Goal: Information Seeking & Learning: Find specific fact

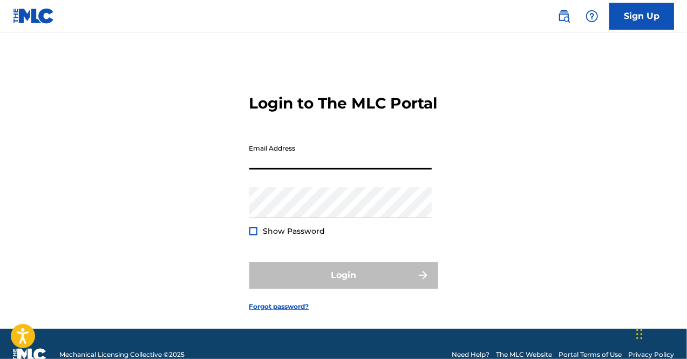
click at [284, 169] on input "Email Address" at bounding box center [340, 154] width 182 height 31
click at [206, 218] on div "Login to The MLC Portal Email Address Password Show Password Login Forgot passw…" at bounding box center [343, 193] width 687 height 269
click at [293, 169] on input "Email Address" at bounding box center [340, 154] width 182 height 31
type input "[EMAIL_ADDRESS][DOMAIN_NAME]"
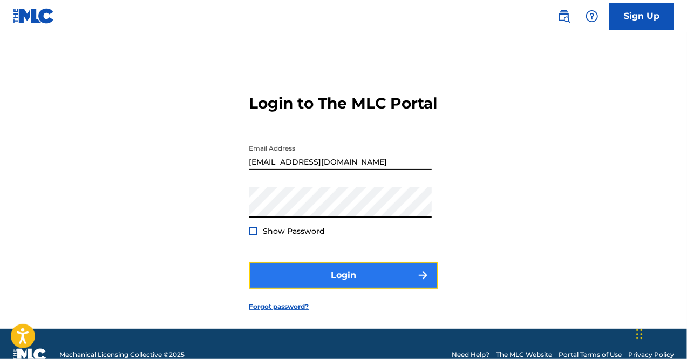
click at [335, 289] on button "Login" at bounding box center [343, 275] width 189 height 27
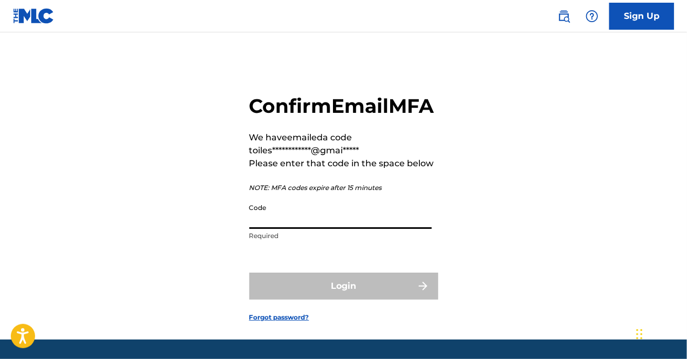
click at [276, 229] on input "Code" at bounding box center [340, 213] width 182 height 31
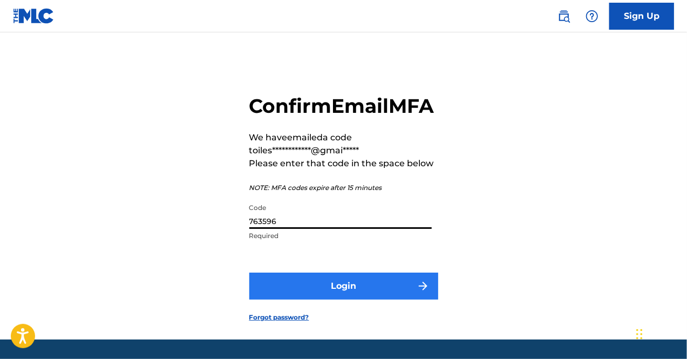
type input "763596"
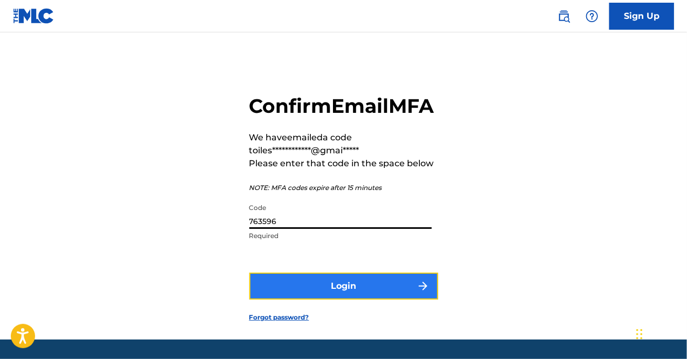
click at [351, 299] on button "Login" at bounding box center [343, 285] width 189 height 27
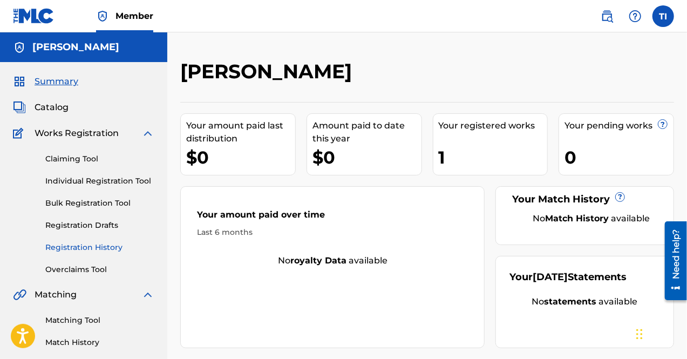
click at [86, 243] on link "Registration History" at bounding box center [99, 247] width 109 height 11
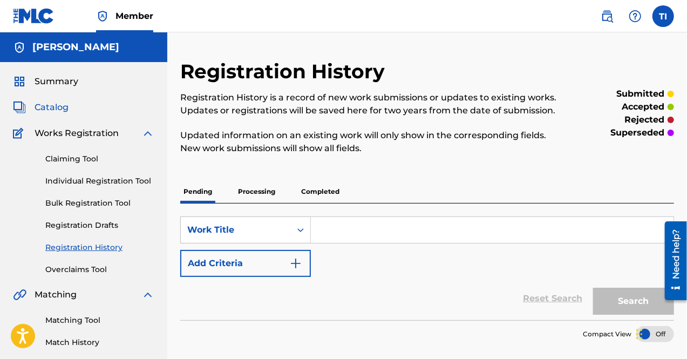
click at [66, 102] on span "Catalog" at bounding box center [52, 107] width 34 height 13
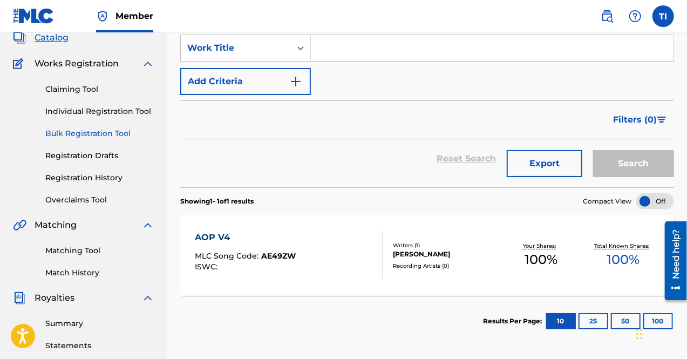
scroll to position [54, 0]
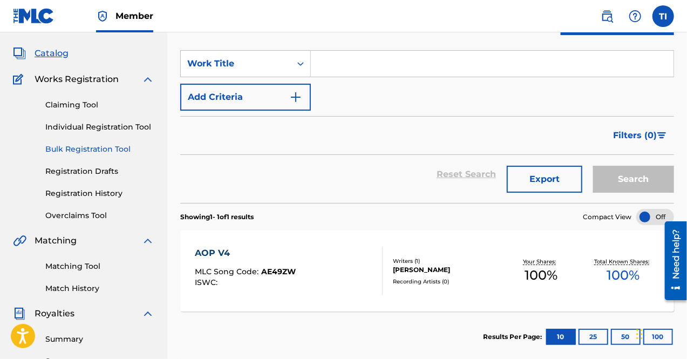
click at [85, 148] on link "Bulk Registration Tool" at bounding box center [99, 148] width 109 height 11
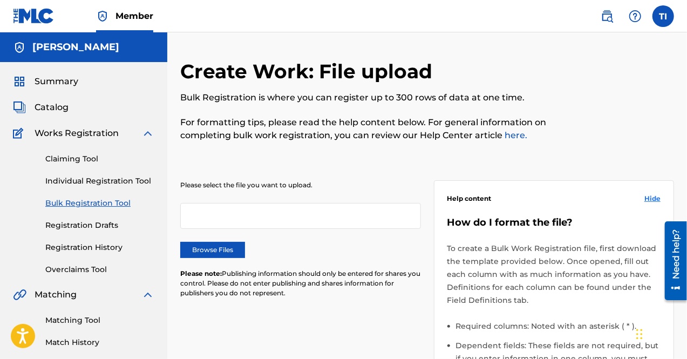
click at [654, 195] on span "Hide" at bounding box center [652, 199] width 16 height 10
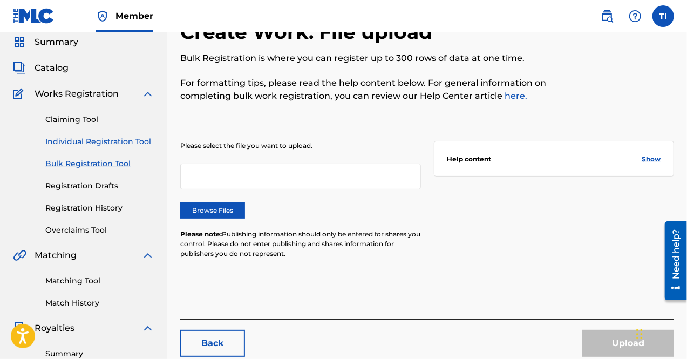
scroll to position [54, 0]
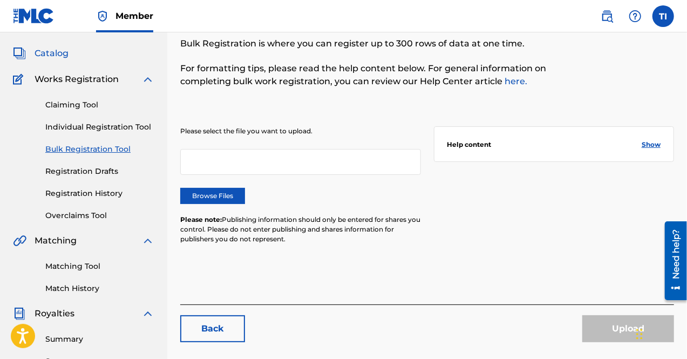
click at [51, 52] on span "Catalog" at bounding box center [52, 53] width 34 height 13
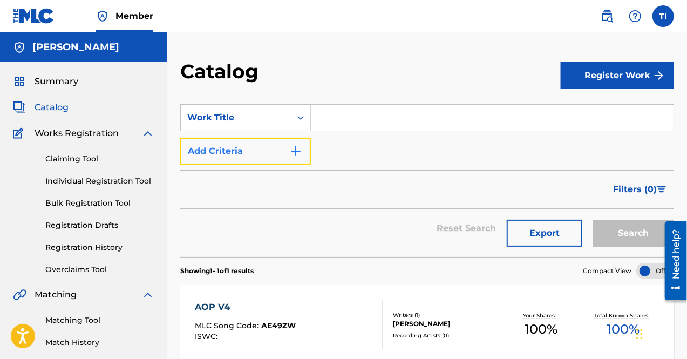
click at [298, 148] on img "Search Form" at bounding box center [295, 151] width 13 height 13
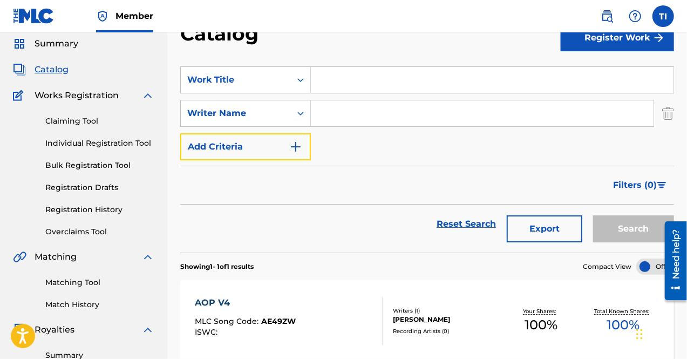
scroll to position [54, 0]
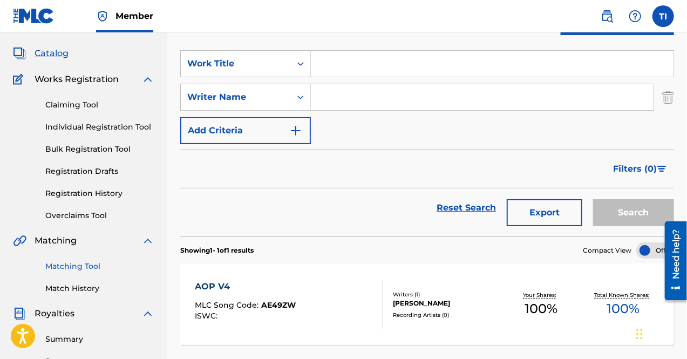
click at [82, 262] on link "Matching Tool" at bounding box center [99, 265] width 109 height 11
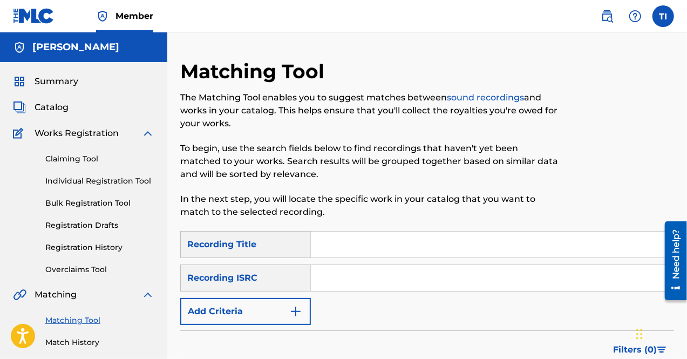
click at [342, 250] on input "Search Form" at bounding box center [492, 244] width 362 height 26
type input "Sing Aloud"
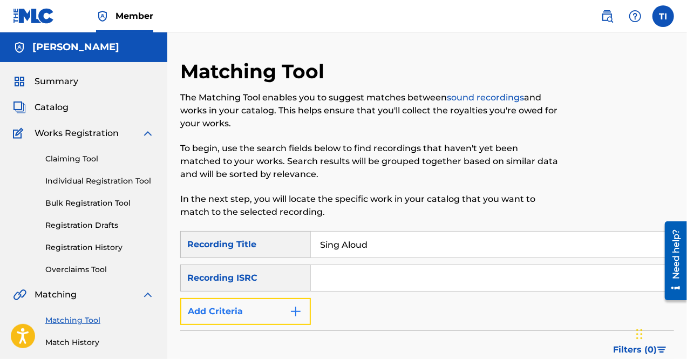
click at [293, 311] on img "Search Form" at bounding box center [295, 311] width 13 height 13
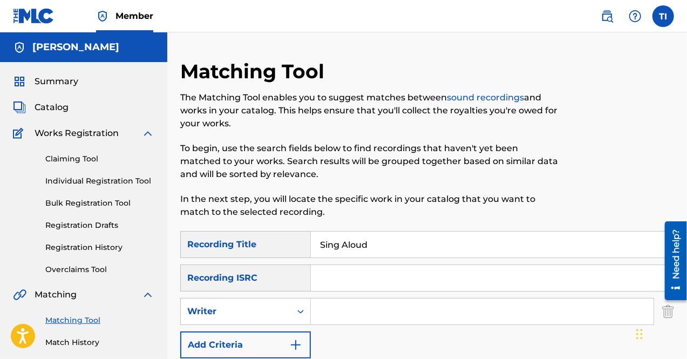
click at [358, 303] on input "Search Form" at bounding box center [482, 311] width 342 height 26
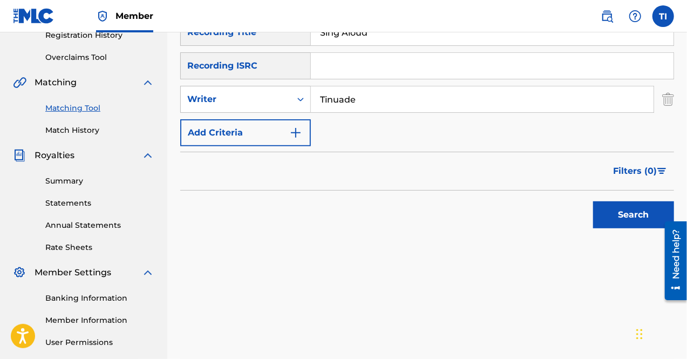
scroll to position [216, 0]
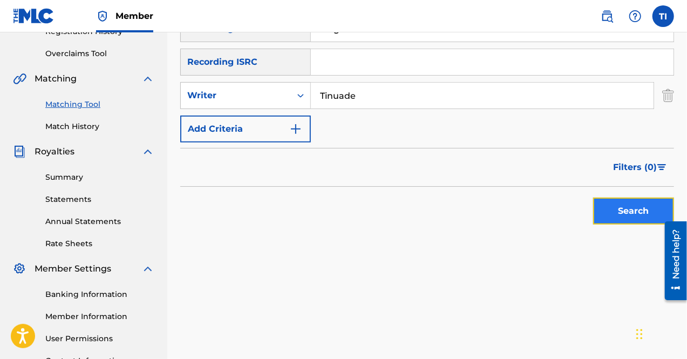
click at [614, 204] on button "Search" at bounding box center [633, 210] width 81 height 27
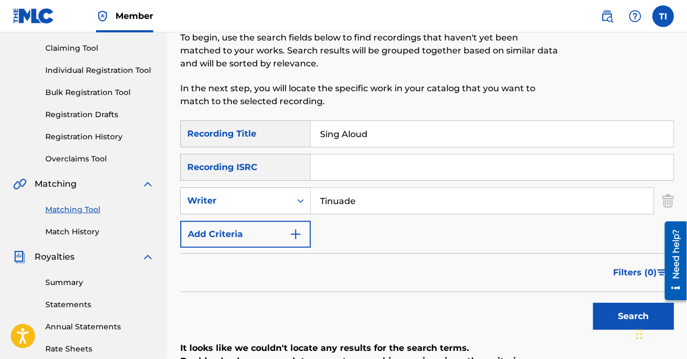
scroll to position [45, 0]
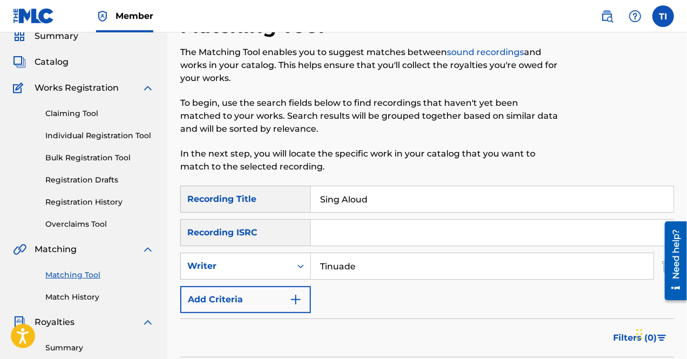
click at [362, 262] on input "Tinuade" at bounding box center [482, 266] width 342 height 26
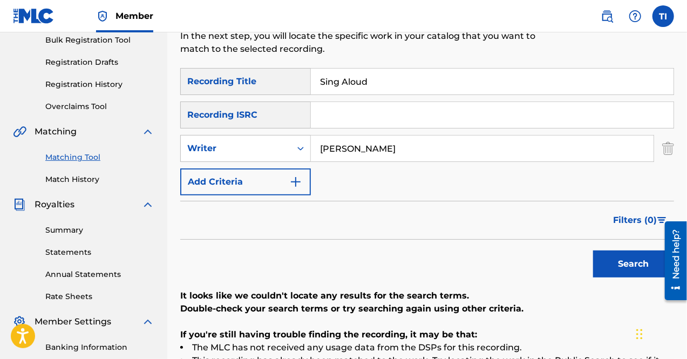
scroll to position [207, 0]
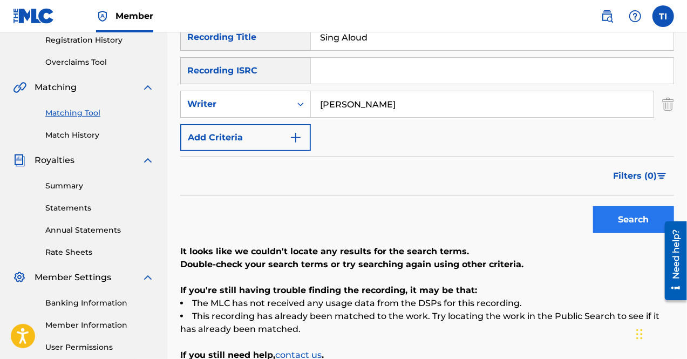
type input "[PERSON_NAME]"
click at [610, 213] on button "Search" at bounding box center [633, 219] width 81 height 27
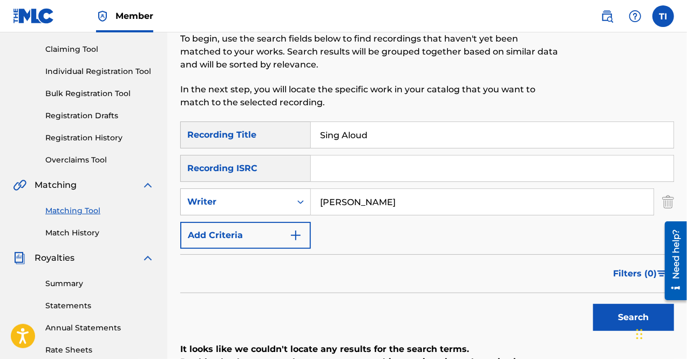
scroll to position [99, 0]
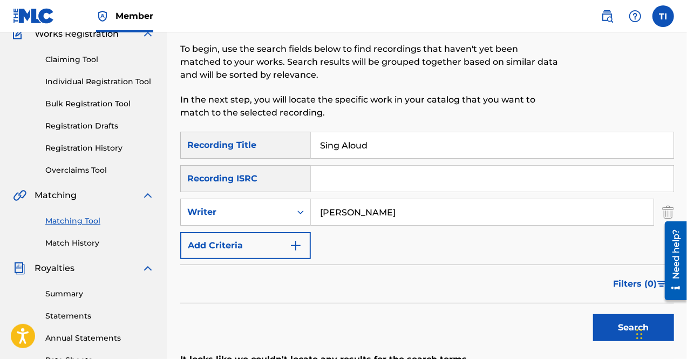
click at [385, 211] on input "[PERSON_NAME]" at bounding box center [482, 212] width 342 height 26
click at [422, 216] on input "[PERSON_NAME]" at bounding box center [482, 212] width 342 height 26
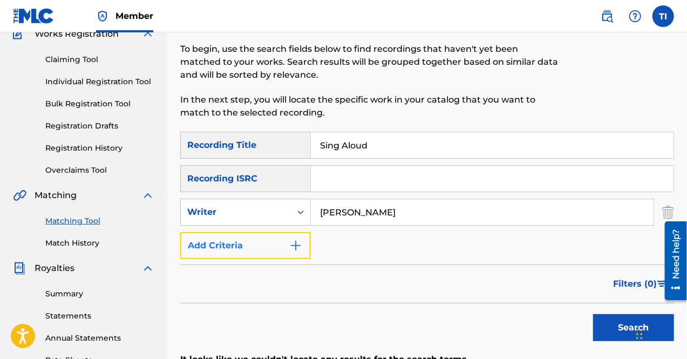
click at [235, 249] on button "Add Criteria" at bounding box center [245, 245] width 131 height 27
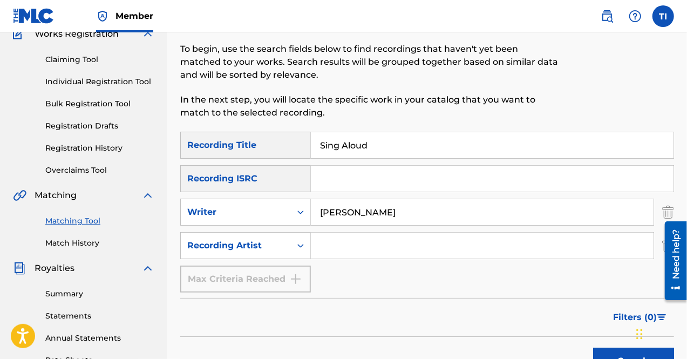
click at [341, 245] on input "Search Form" at bounding box center [482, 245] width 342 height 26
type input "Y"
type input "[PERSON_NAME]"
click at [615, 349] on button "Search" at bounding box center [633, 360] width 81 height 27
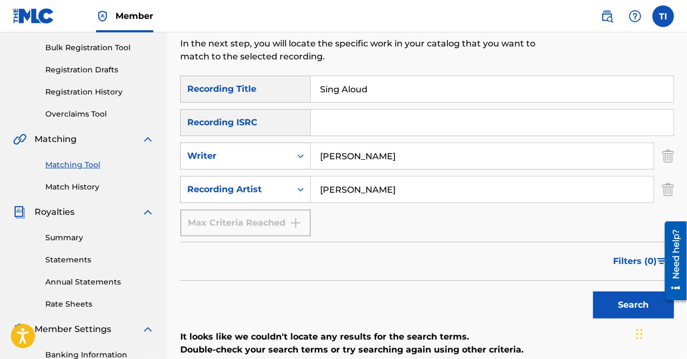
scroll to position [207, 0]
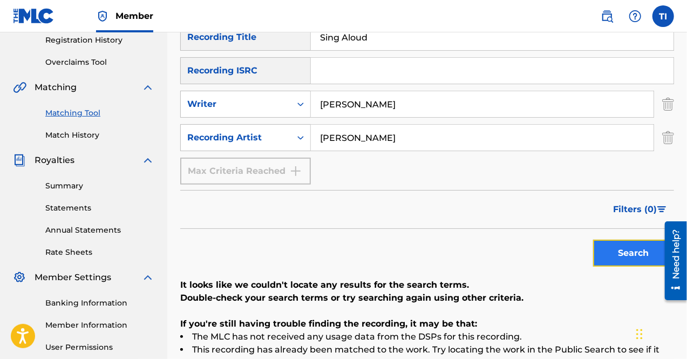
click at [642, 252] on button "Search" at bounding box center [633, 252] width 81 height 27
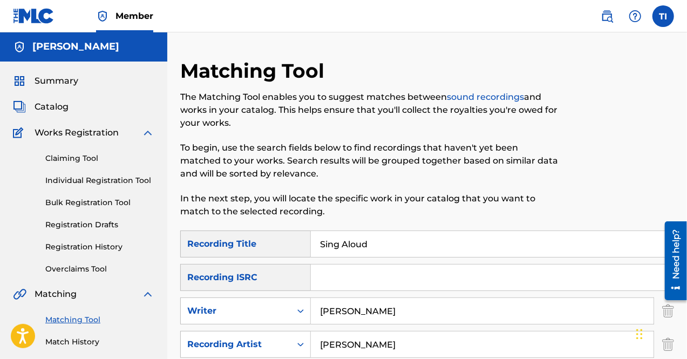
scroll to position [0, 0]
drag, startPoint x: 378, startPoint y: 245, endPoint x: 235, endPoint y: 237, distance: 143.1
click at [235, 237] on div "SearchWithCriteriad4f76177-1b64-403c-a1ca-bfdfa8dd9705 Recording Title Sing Alo…" at bounding box center [426, 244] width 493 height 27
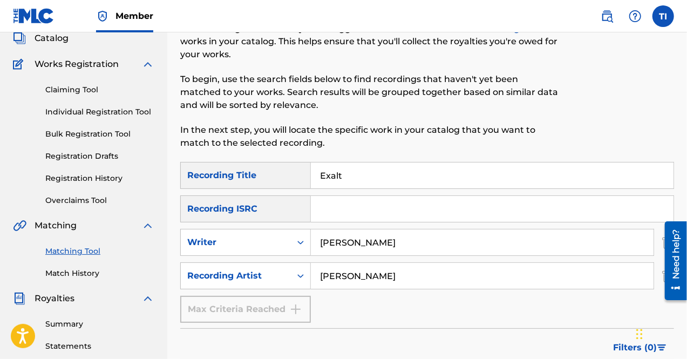
scroll to position [108, 0]
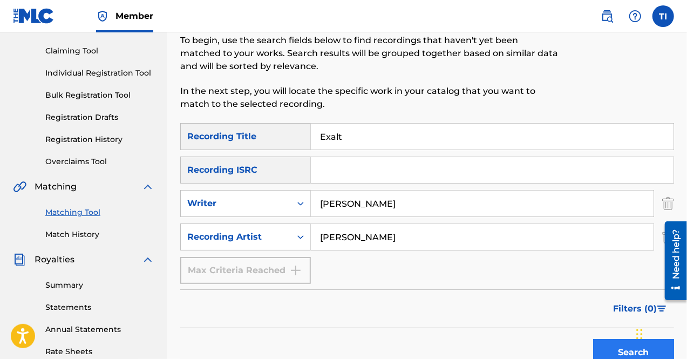
type input "Exalt"
click at [623, 348] on button "Search" at bounding box center [633, 352] width 81 height 27
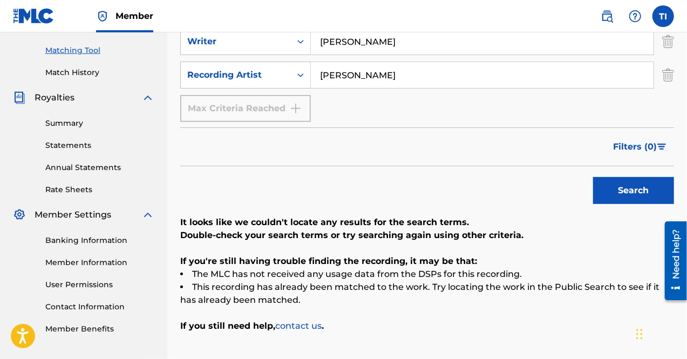
scroll to position [216, 0]
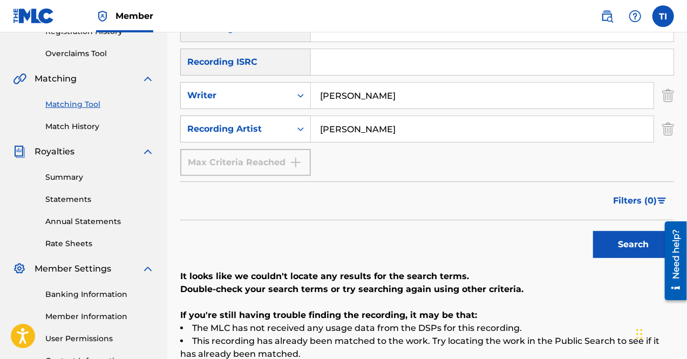
drag, startPoint x: 415, startPoint y: 97, endPoint x: 315, endPoint y: 108, distance: 100.5
click at [315, 108] on div "[PERSON_NAME]" at bounding box center [482, 95] width 343 height 27
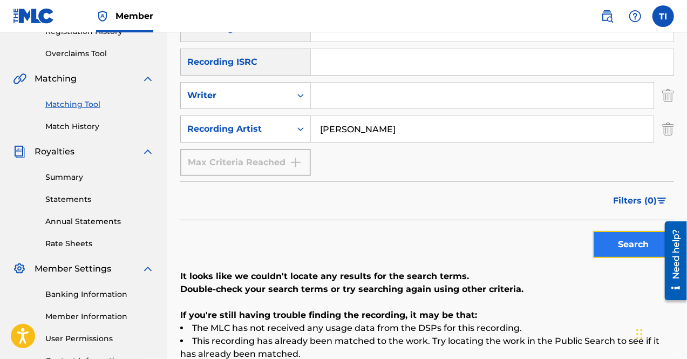
click at [638, 245] on button "Search" at bounding box center [633, 244] width 81 height 27
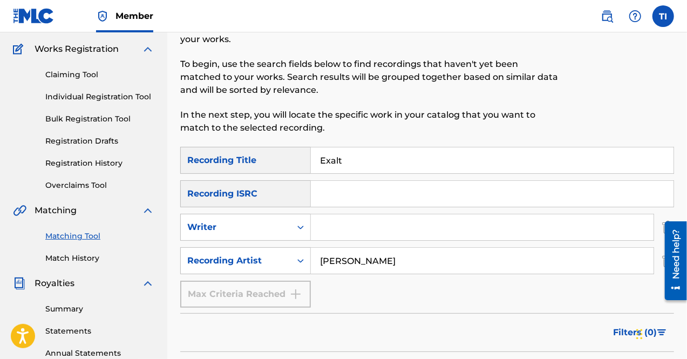
scroll to position [54, 0]
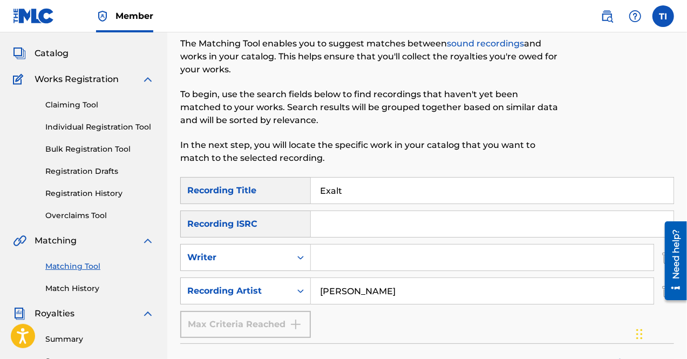
click at [340, 225] on input "Search Form" at bounding box center [492, 224] width 362 height 26
click at [346, 222] on input "Search Form" at bounding box center [492, 224] width 362 height 26
click at [342, 216] on input "Search Form" at bounding box center [492, 224] width 362 height 26
drag, startPoint x: 355, startPoint y: 290, endPoint x: 455, endPoint y: 304, distance: 100.2
click at [455, 304] on input "[PERSON_NAME]" at bounding box center [482, 291] width 342 height 26
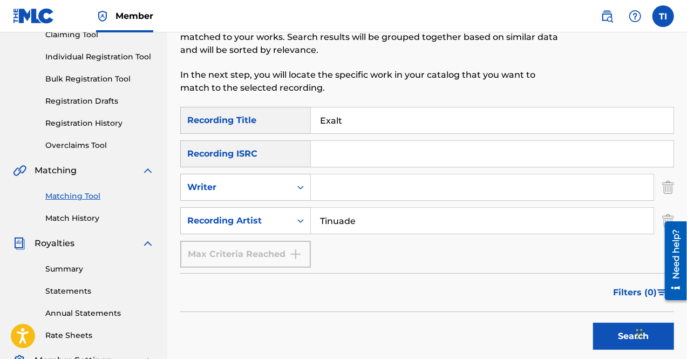
scroll to position [216, 0]
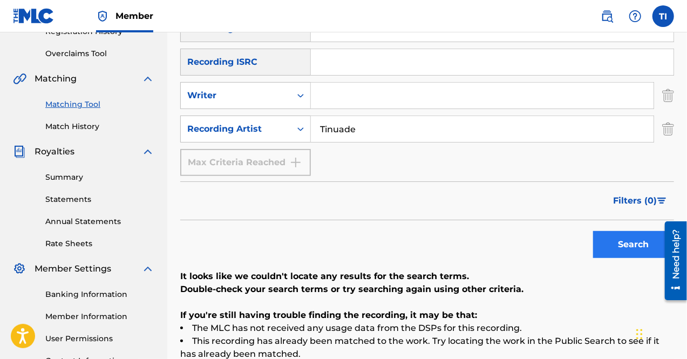
type input "Tinuade"
click at [610, 240] on button "Search" at bounding box center [633, 244] width 81 height 27
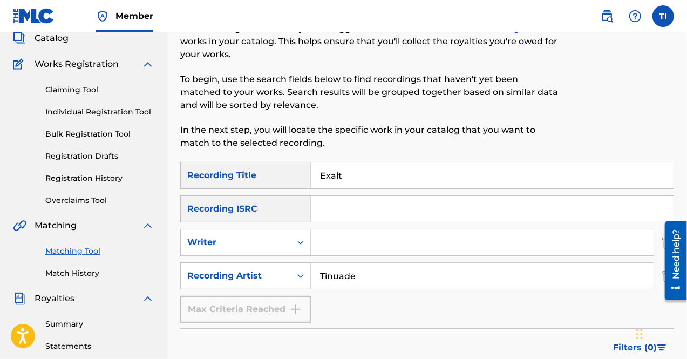
scroll to position [54, 0]
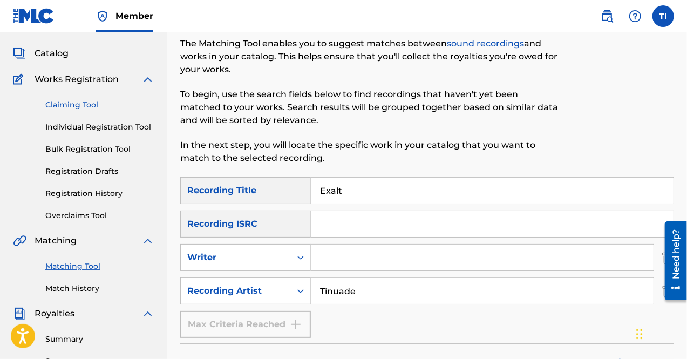
click at [57, 106] on link "Claiming Tool" at bounding box center [99, 104] width 109 height 11
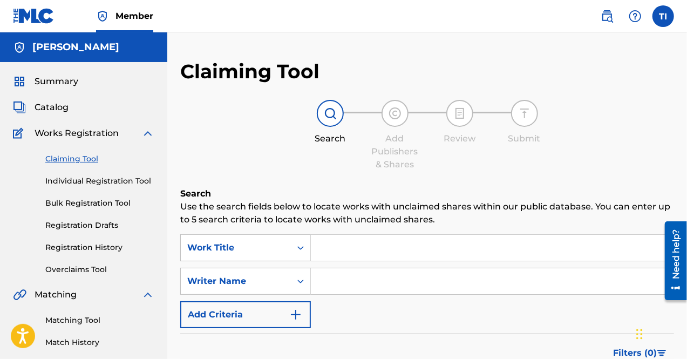
click at [348, 268] on input "Search Form" at bounding box center [492, 281] width 362 height 26
click at [351, 250] on input "Search Form" at bounding box center [492, 248] width 362 height 26
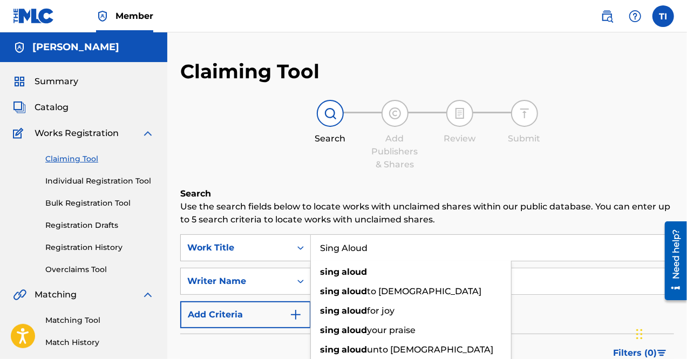
type input "Sing Aloud"
click at [489, 194] on h6 "Search" at bounding box center [426, 193] width 493 height 13
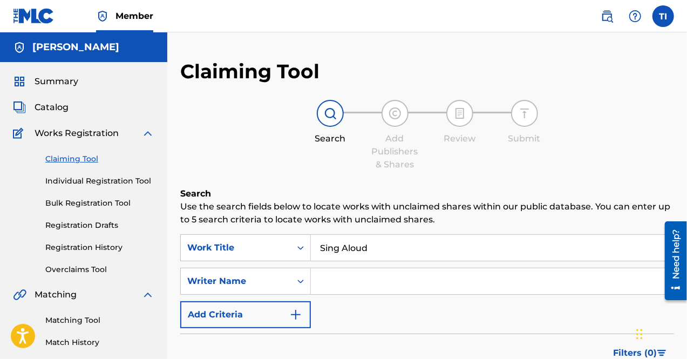
click at [344, 284] on input "Search Form" at bounding box center [492, 281] width 362 height 26
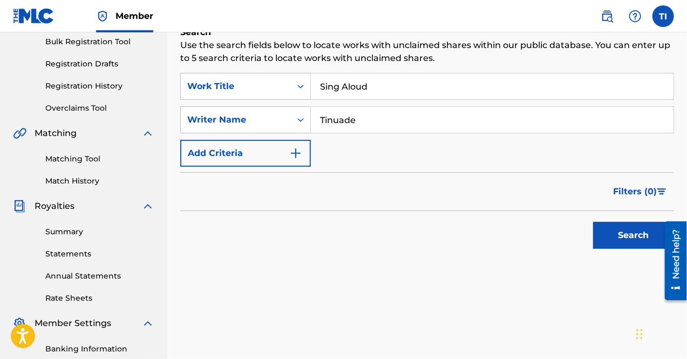
scroll to position [162, 0]
click at [621, 240] on button "Search" at bounding box center [633, 234] width 81 height 27
click at [369, 122] on input "Tinuade" at bounding box center [492, 119] width 362 height 26
type input "[PERSON_NAME]"
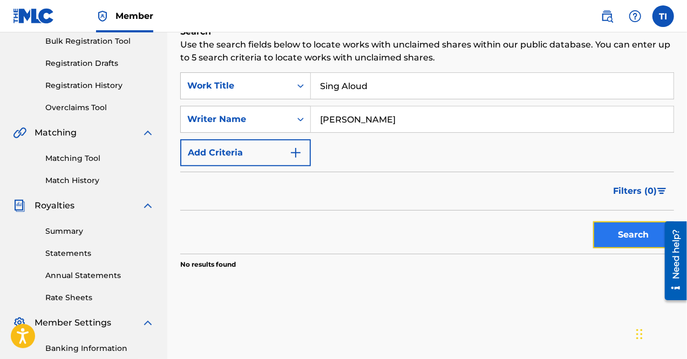
click at [622, 231] on button "Search" at bounding box center [633, 234] width 81 height 27
drag, startPoint x: 378, startPoint y: 84, endPoint x: 254, endPoint y: 84, distance: 123.5
click at [254, 84] on div "SearchWithCriteria07ca7b24-396e-4bf4-a712-6eaf88864ef8 Work Title Sing Aloud" at bounding box center [426, 85] width 493 height 27
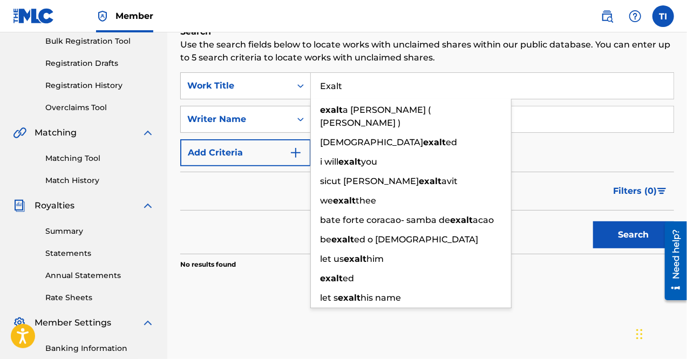
type input "Exalt"
click at [286, 183] on div "Filters ( 0 )" at bounding box center [426, 191] width 493 height 39
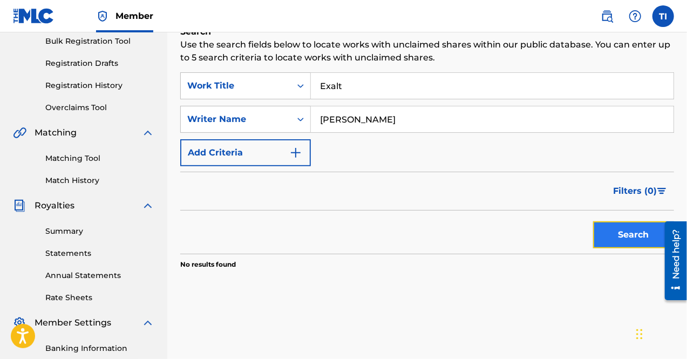
click at [631, 235] on button "Search" at bounding box center [633, 234] width 81 height 27
drag, startPoint x: 399, startPoint y: 120, endPoint x: 354, endPoint y: 119, distance: 45.3
click at [354, 119] on input "[PERSON_NAME]" at bounding box center [492, 119] width 362 height 26
type input "Tinuade"
click at [497, 157] on div "SearchWithCriteria07ca7b24-396e-4bf4-a712-6eaf88864ef8 Work Title Exalt SearchW…" at bounding box center [426, 119] width 493 height 94
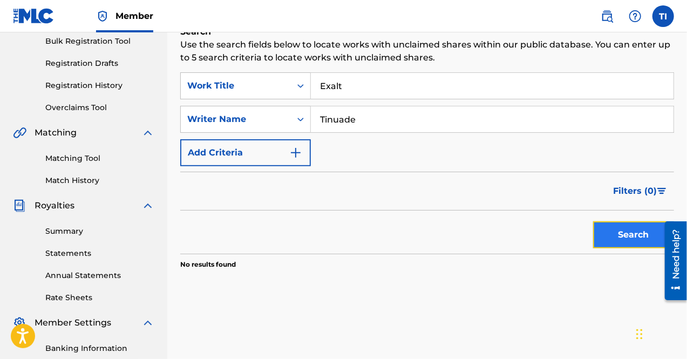
click at [620, 225] on button "Search" at bounding box center [633, 234] width 81 height 27
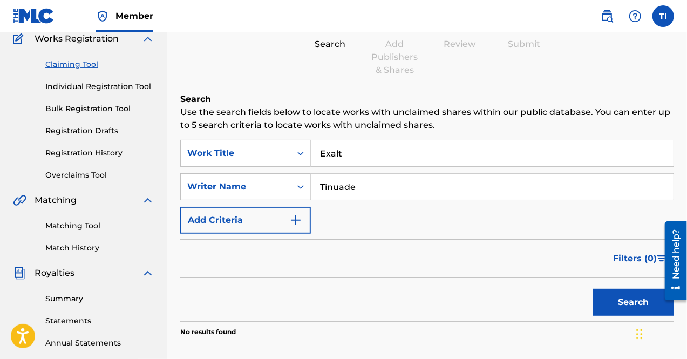
scroll to position [108, 0]
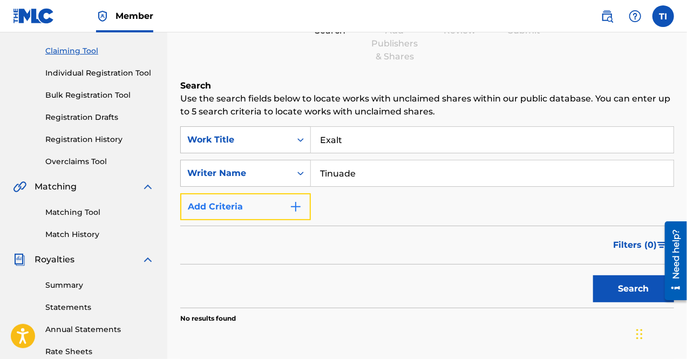
click at [293, 210] on img "Search Form" at bounding box center [295, 206] width 13 height 13
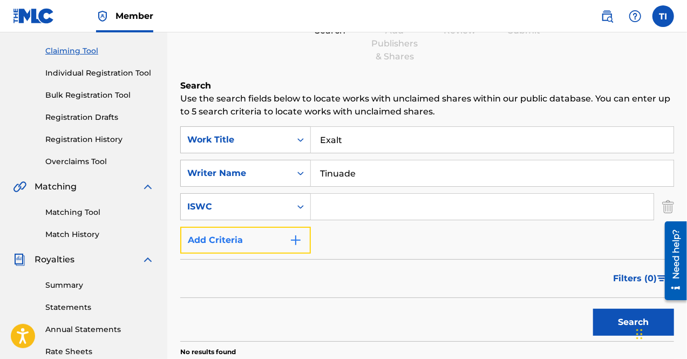
click at [295, 239] on img "Search Form" at bounding box center [295, 240] width 13 height 13
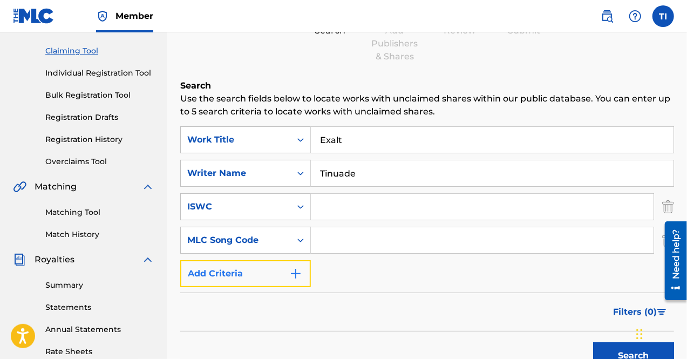
click at [266, 273] on button "Add Criteria" at bounding box center [245, 273] width 131 height 27
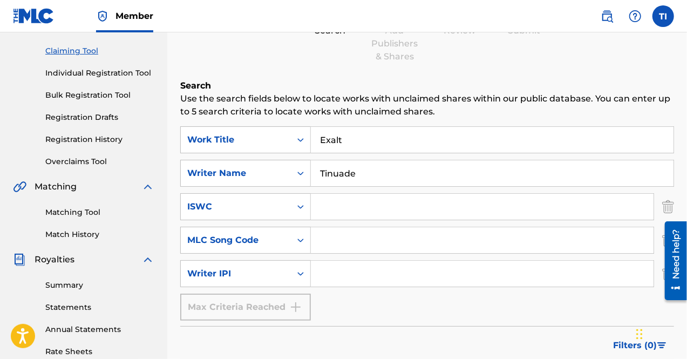
click at [335, 212] on input "Search Form" at bounding box center [482, 207] width 342 height 26
click at [333, 203] on input "Search Form" at bounding box center [482, 207] width 342 height 26
paste input "737558357569"
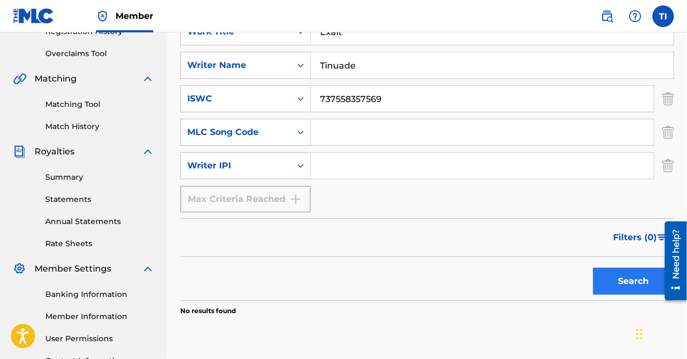
type input "737558357569"
click at [621, 281] on button "Search" at bounding box center [633, 280] width 81 height 27
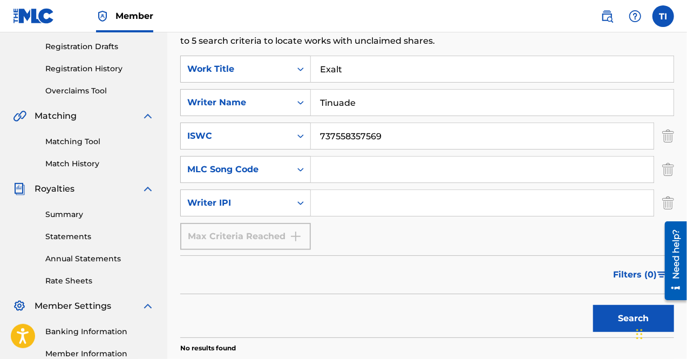
scroll to position [162, 0]
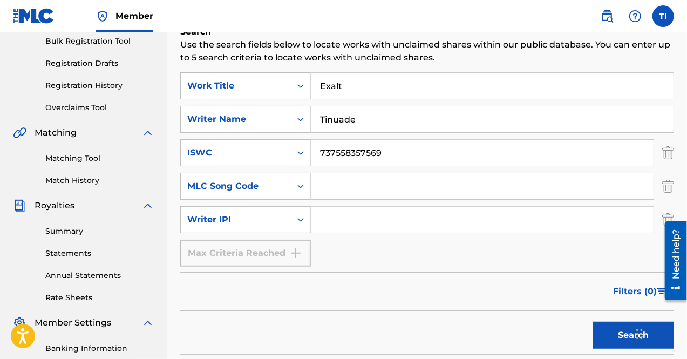
click at [381, 83] on input "Exalt" at bounding box center [492, 86] width 362 height 26
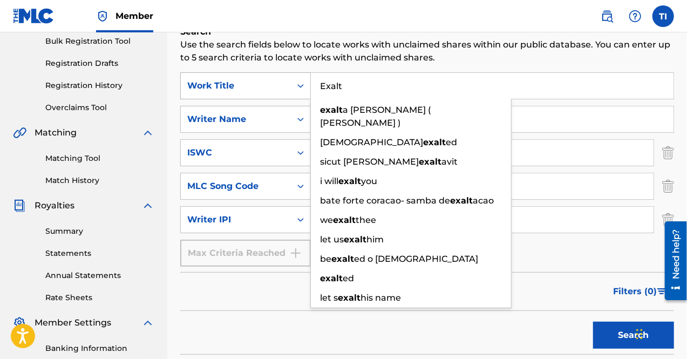
drag, startPoint x: 381, startPoint y: 84, endPoint x: 293, endPoint y: 80, distance: 87.4
click at [293, 80] on div "SearchWithCriteria07ca7b24-396e-4bf4-a712-6eaf88864ef8 Work Title Exalt exalt a…" at bounding box center [426, 85] width 493 height 27
type input "i"
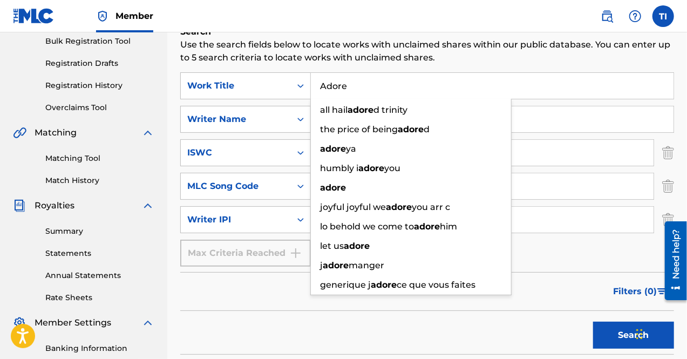
click at [548, 78] on input "Adore" at bounding box center [492, 86] width 362 height 26
type input "Adore"
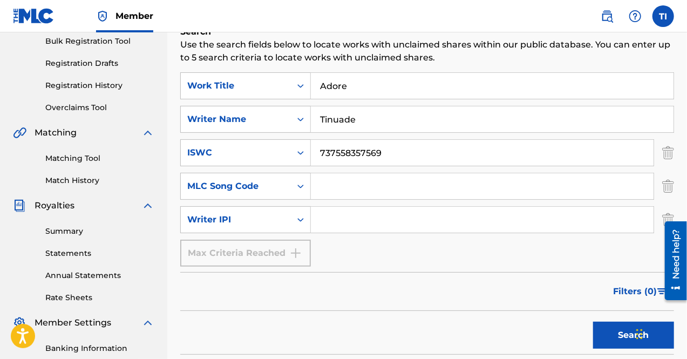
click at [563, 154] on input "737558357569" at bounding box center [482, 153] width 342 height 26
drag, startPoint x: 408, startPoint y: 152, endPoint x: 229, endPoint y: 155, distance: 179.6
click at [229, 155] on div "SearchWithCriteria16cd0b3b-afba-4fd2-8ff5-af19056f479a ISWC 737558357569" at bounding box center [426, 152] width 493 height 27
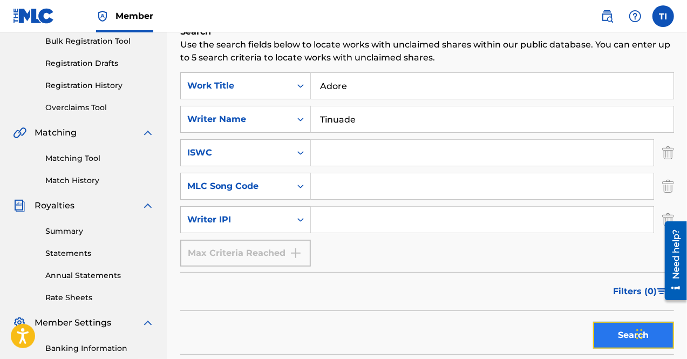
click at [610, 327] on button "Search" at bounding box center [633, 334] width 81 height 27
click at [352, 83] on input "Adore" at bounding box center [492, 86] width 362 height 26
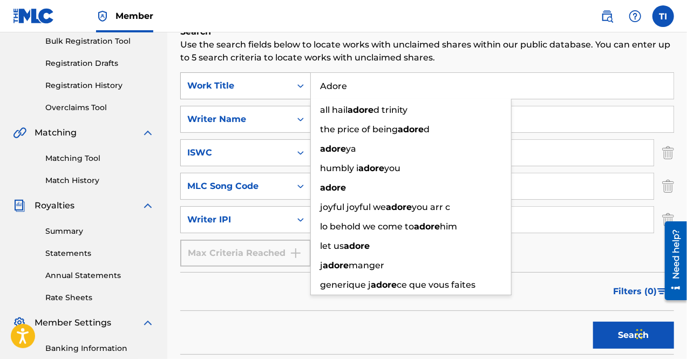
drag, startPoint x: 351, startPoint y: 84, endPoint x: 294, endPoint y: 84, distance: 56.1
click at [294, 84] on div "SearchWithCriteria07ca7b24-396e-4bf4-a712-6eaf88864ef8 Work Title Adore all hai…" at bounding box center [426, 85] width 493 height 27
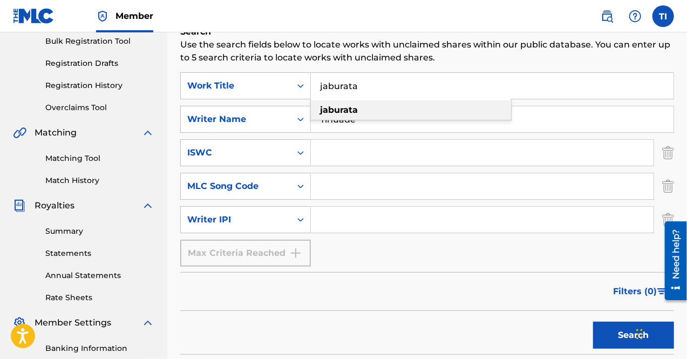
type input "jaburata"
click at [335, 112] on strong "jaburata" at bounding box center [339, 110] width 38 height 10
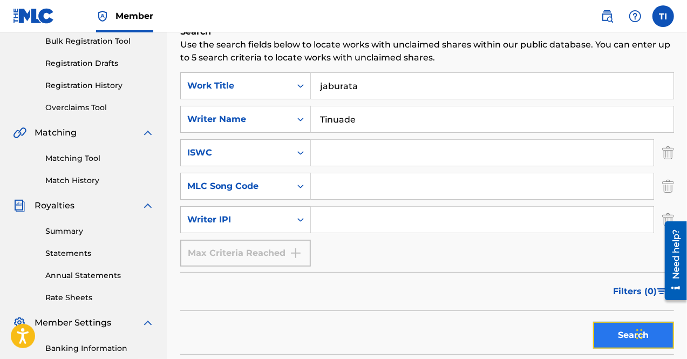
click at [625, 335] on button "Search" at bounding box center [633, 334] width 81 height 27
click at [361, 114] on input "Tinuade" at bounding box center [492, 119] width 362 height 26
type input "[PERSON_NAME]"
click at [629, 337] on button "Search" at bounding box center [633, 334] width 81 height 27
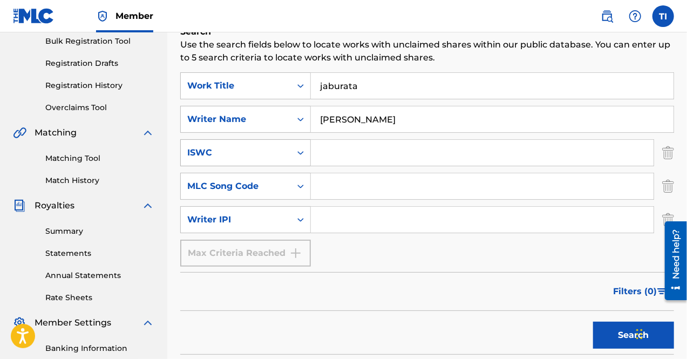
click at [301, 153] on icon "Search Form" at bounding box center [300, 152] width 11 height 11
click at [333, 148] on input "Search Form" at bounding box center [482, 153] width 342 height 26
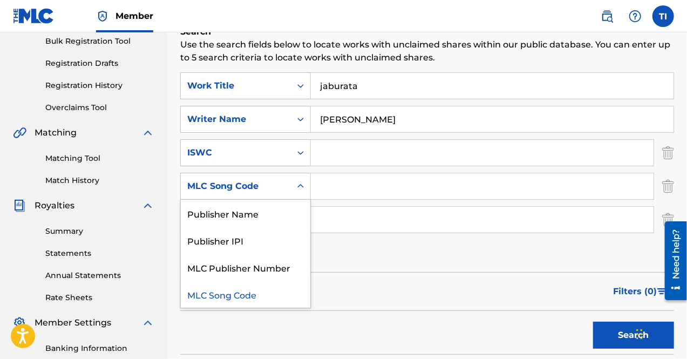
click at [300, 186] on icon "Search Form" at bounding box center [300, 186] width 6 height 4
click at [301, 186] on icon "Search Form" at bounding box center [300, 186] width 6 height 4
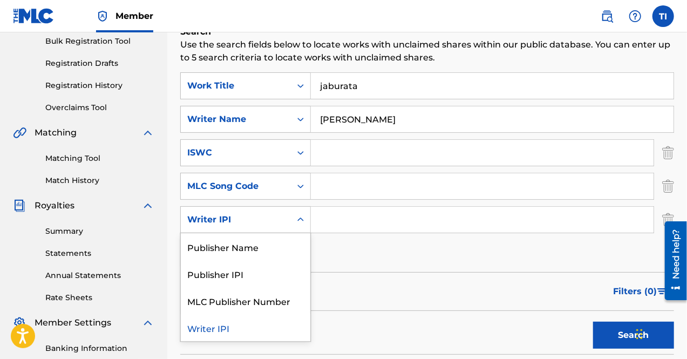
click at [303, 219] on icon "Search Form" at bounding box center [300, 219] width 11 height 11
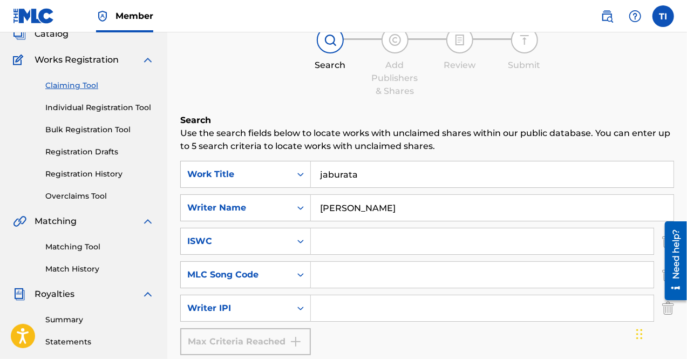
scroll to position [0, 0]
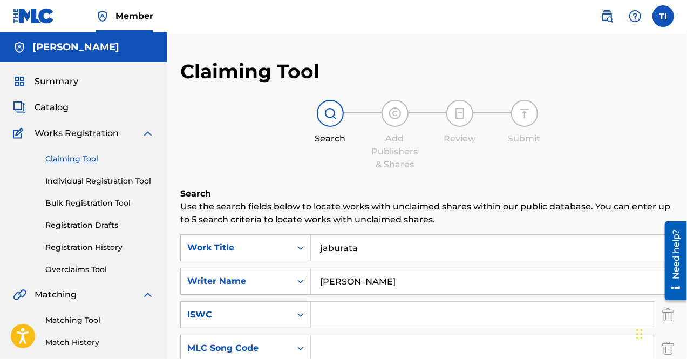
click at [73, 159] on link "Claiming Tool" at bounding box center [99, 158] width 109 height 11
click at [42, 103] on span "Catalog" at bounding box center [52, 107] width 34 height 13
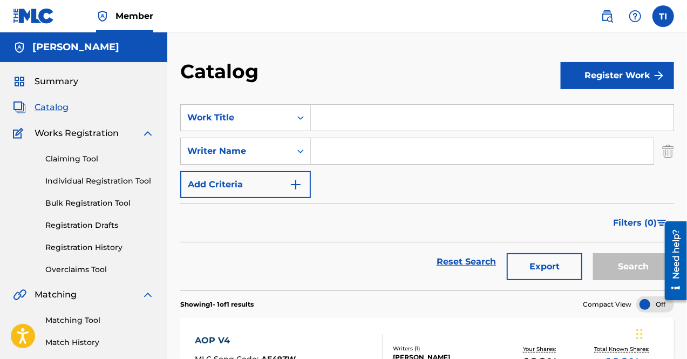
click at [328, 67] on div "Catalog" at bounding box center [370, 75] width 380 height 32
click at [346, 120] on input "Search Form" at bounding box center [492, 118] width 362 height 26
type input "Jaburata"
click at [346, 146] on input "Search Form" at bounding box center [482, 151] width 342 height 26
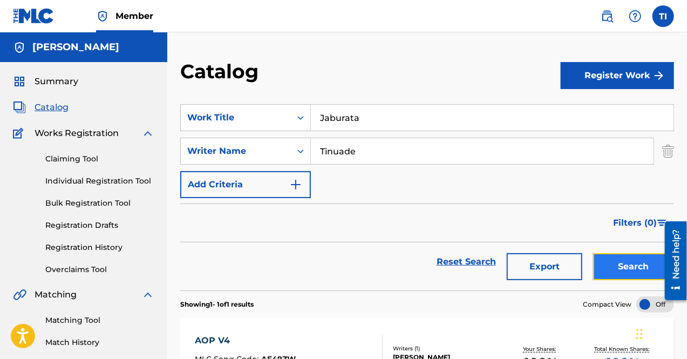
click at [619, 264] on button "Search" at bounding box center [633, 266] width 81 height 27
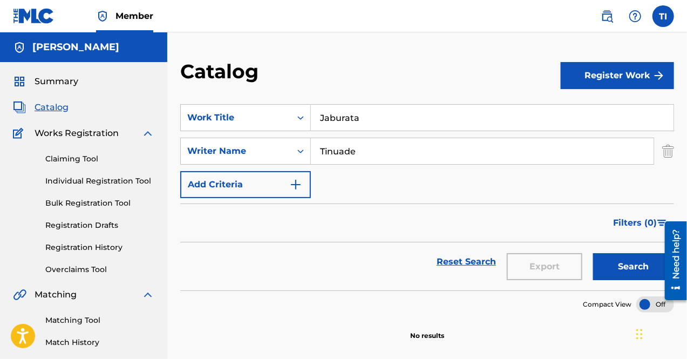
click at [360, 148] on input "Tinuade" at bounding box center [482, 151] width 342 height 26
type input "[PERSON_NAME]"
click at [639, 265] on button "Search" at bounding box center [633, 266] width 81 height 27
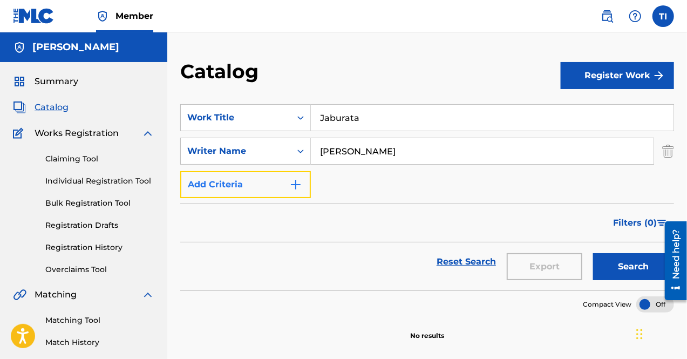
click at [212, 190] on button "Add Criteria" at bounding box center [245, 184] width 131 height 27
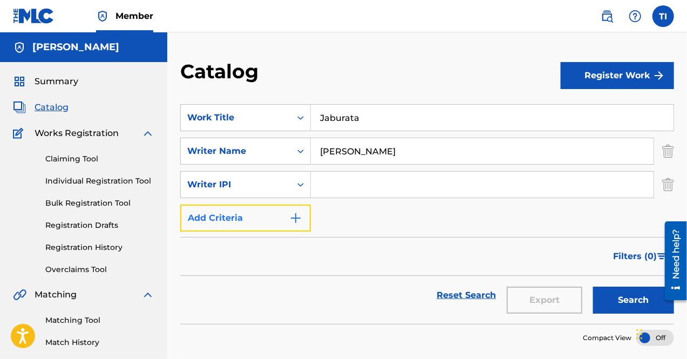
click at [277, 219] on button "Add Criteria" at bounding box center [245, 217] width 131 height 27
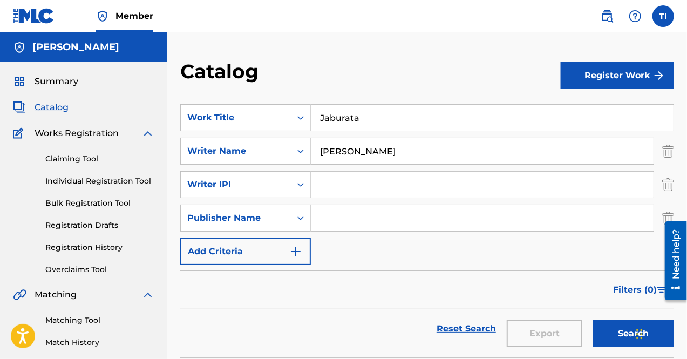
click at [326, 217] on input "Search Form" at bounding box center [482, 218] width 342 height 26
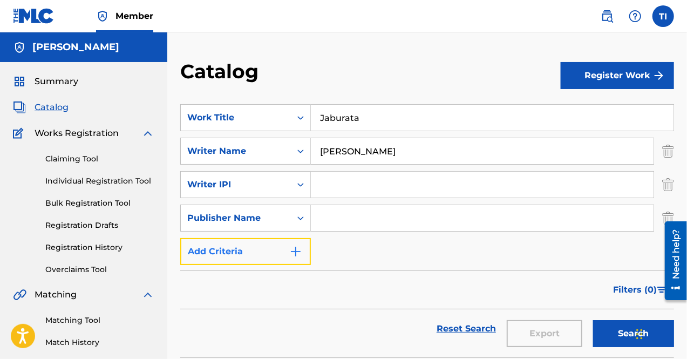
click at [284, 246] on button "Add Criteria" at bounding box center [245, 251] width 131 height 27
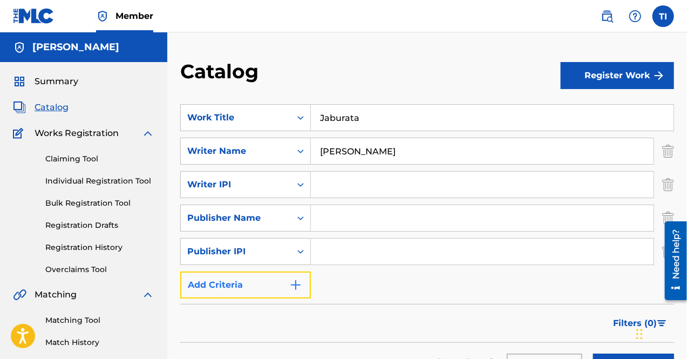
click at [270, 288] on button "Add Criteria" at bounding box center [245, 284] width 131 height 27
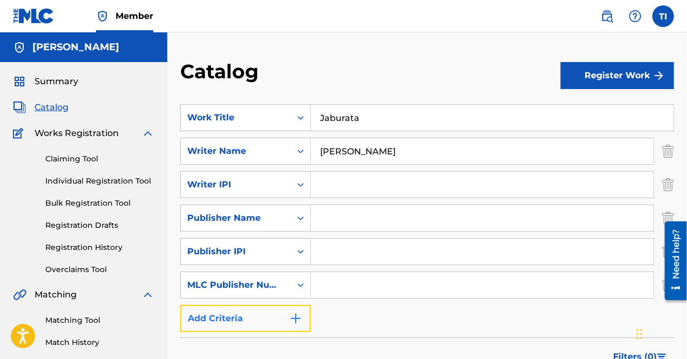
click at [239, 323] on button "Add Criteria" at bounding box center [245, 318] width 131 height 27
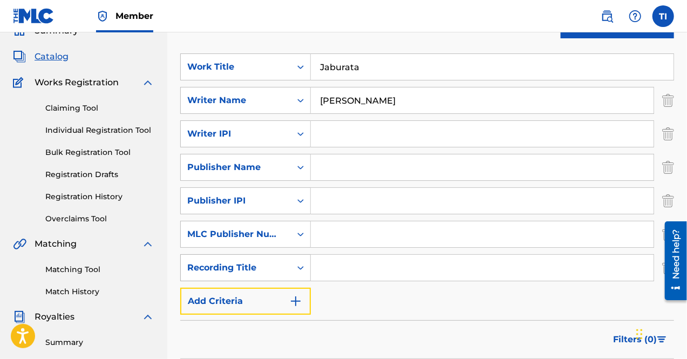
scroll to position [108, 0]
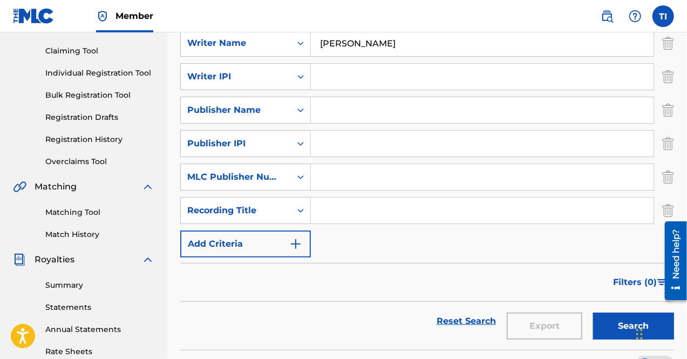
click at [339, 210] on input "Search Form" at bounding box center [482, 210] width 342 height 26
type input "J"
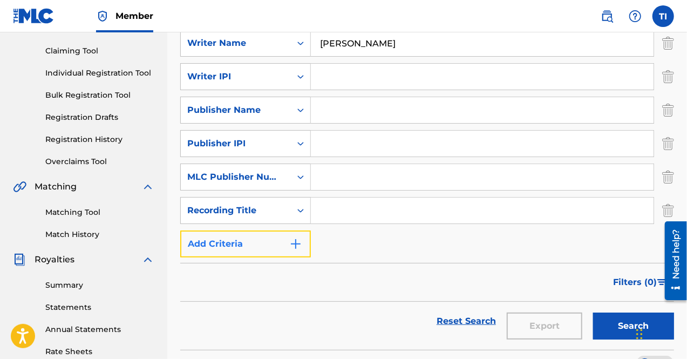
click at [285, 239] on button "Add Criteria" at bounding box center [245, 243] width 131 height 27
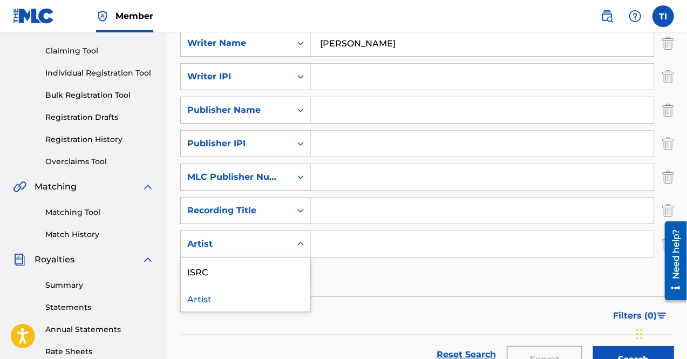
click at [243, 249] on div "Artist" at bounding box center [235, 243] width 97 height 13
click at [366, 243] on input "Search Form" at bounding box center [482, 244] width 342 height 26
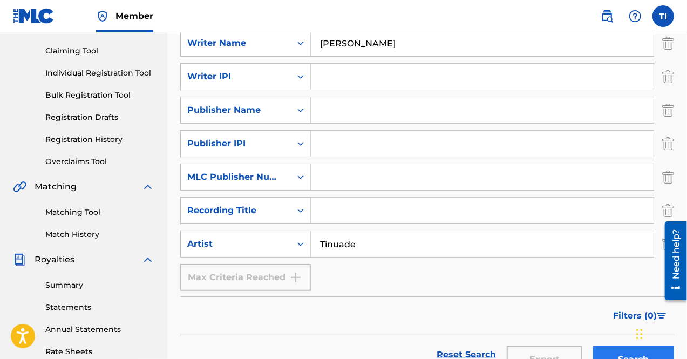
type input "Tinuade"
click at [623, 348] on button "Search" at bounding box center [633, 359] width 81 height 27
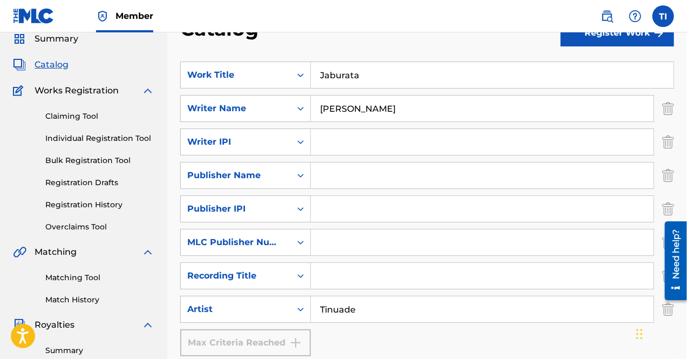
scroll to position [0, 0]
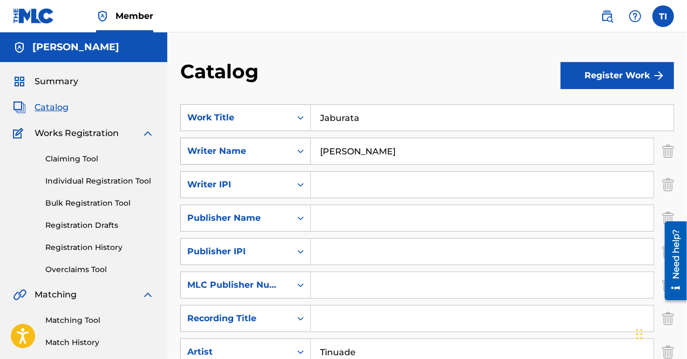
drag, startPoint x: 404, startPoint y: 149, endPoint x: 255, endPoint y: 148, distance: 148.9
click at [255, 148] on div "SearchWithCriteria9d716121-4924-4b1f-86c9-c9dd57dcb9b4 Writer Name [PERSON_NAME]" at bounding box center [426, 151] width 493 height 27
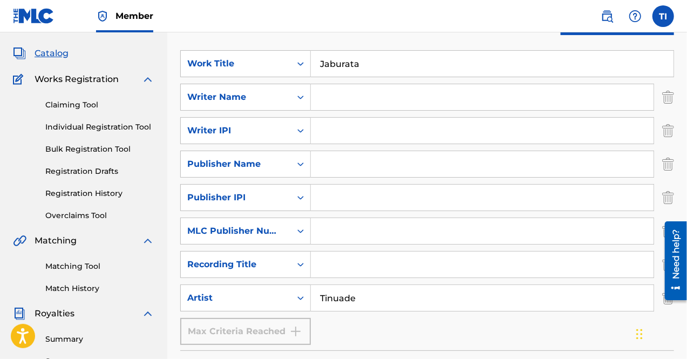
scroll to position [216, 0]
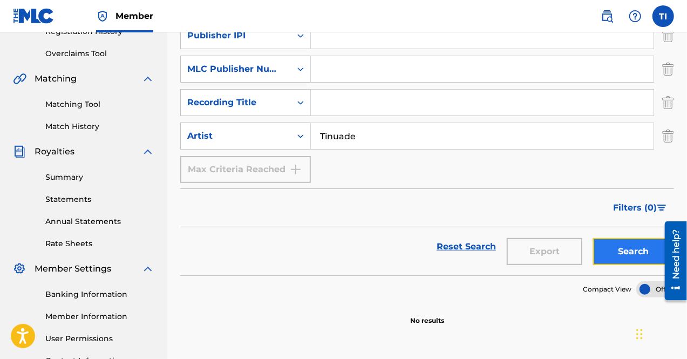
click at [605, 255] on button "Search" at bounding box center [633, 251] width 81 height 27
click at [369, 135] on input "Tinuade" at bounding box center [482, 136] width 342 height 26
type input "[PERSON_NAME]"
click at [620, 244] on button "Search" at bounding box center [633, 251] width 81 height 27
click at [619, 250] on button "Search" at bounding box center [633, 251] width 81 height 27
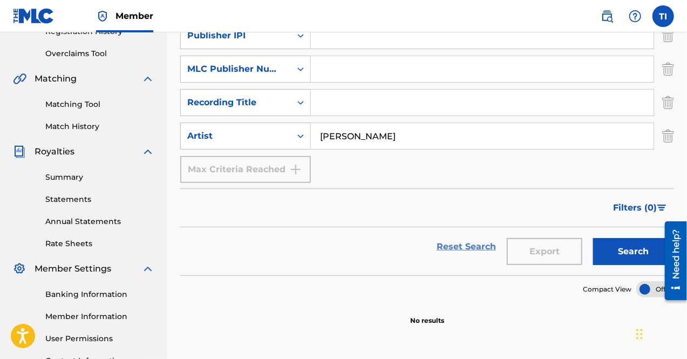
click at [466, 245] on link "Reset Search" at bounding box center [466, 247] width 70 height 24
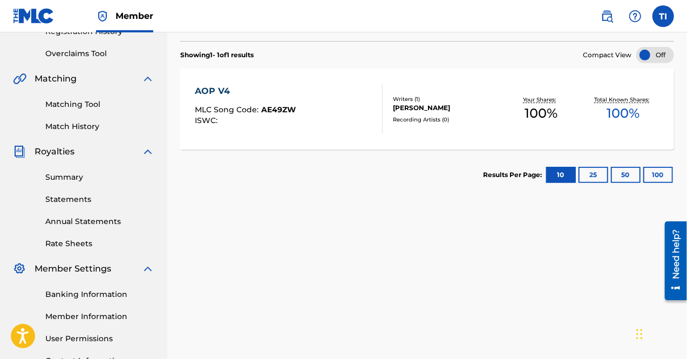
scroll to position [162, 0]
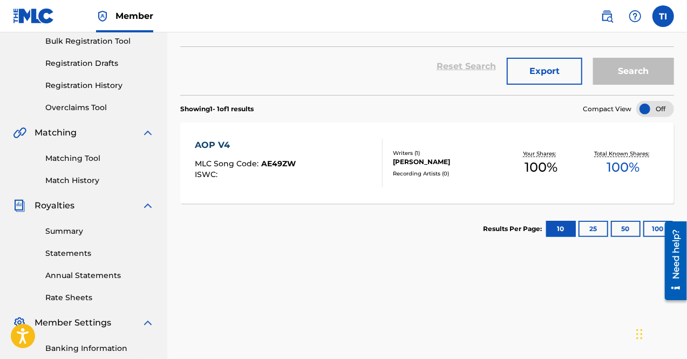
click at [419, 162] on div "[PERSON_NAME]" at bounding box center [446, 162] width 107 height 10
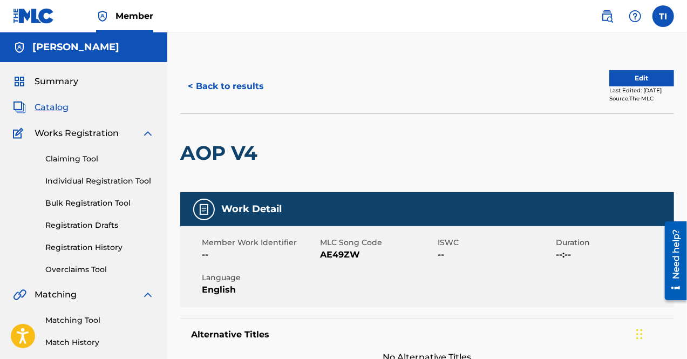
click at [55, 71] on div "Summary Catalog Works Registration Claiming Tool Individual Registration Tool B…" at bounding box center [83, 339] width 167 height 555
click at [65, 83] on span "Summary" at bounding box center [57, 81] width 44 height 13
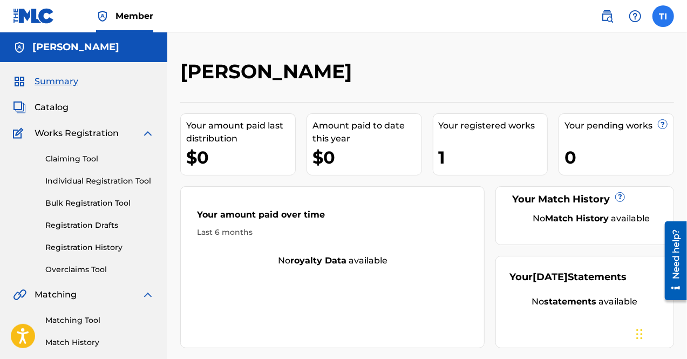
click at [662, 18] on label at bounding box center [663, 16] width 22 height 22
click at [663, 16] on input "TI [PERSON_NAME] [PERSON_NAME][EMAIL_ADDRESS][DOMAIN_NAME] Notification Prefere…" at bounding box center [663, 16] width 0 height 0
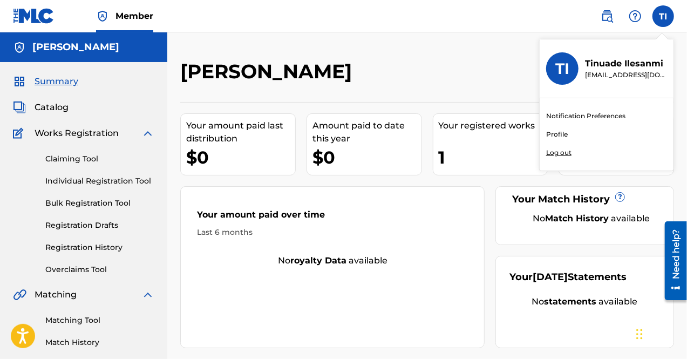
click at [561, 133] on link "Profile" at bounding box center [557, 134] width 22 height 10
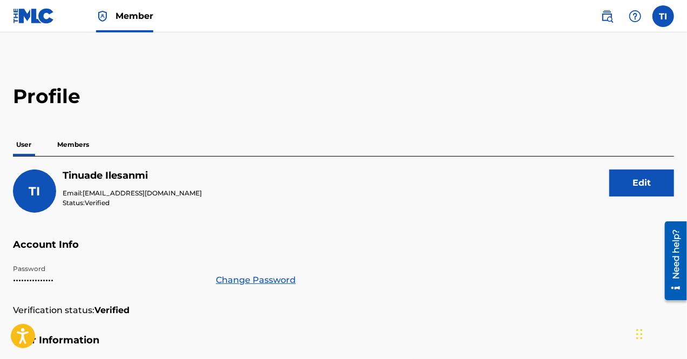
click at [130, 11] on span "Member" at bounding box center [134, 16] width 38 height 12
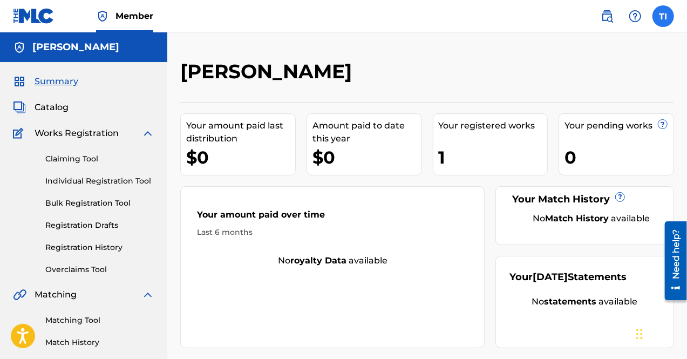
click at [662, 16] on label at bounding box center [663, 16] width 22 height 22
click at [663, 16] on input "TI [PERSON_NAME] [PERSON_NAME][EMAIL_ADDRESS][DOMAIN_NAME] Notification Prefere…" at bounding box center [663, 16] width 0 height 0
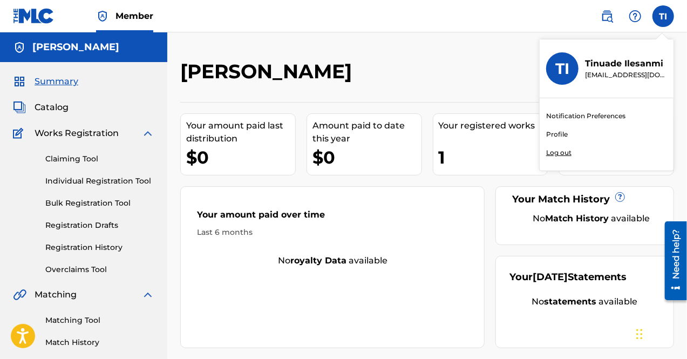
click at [570, 114] on link "Notification Preferences" at bounding box center [585, 116] width 79 height 10
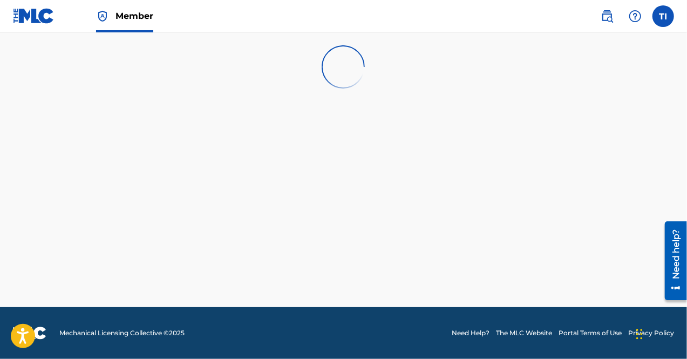
click at [24, 13] on img at bounding box center [34, 16] width 42 height 16
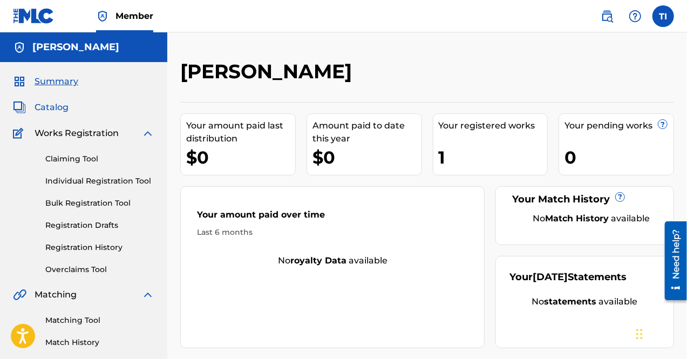
click at [52, 105] on span "Catalog" at bounding box center [52, 107] width 34 height 13
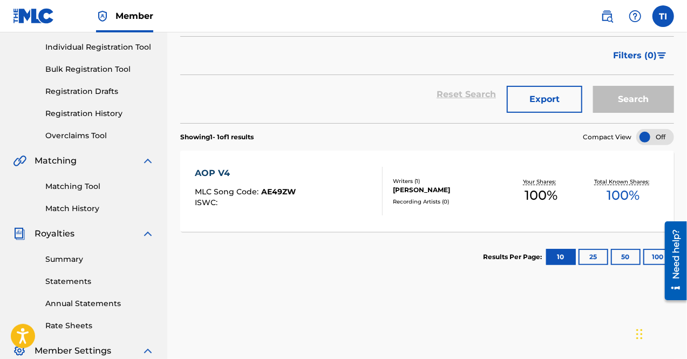
scroll to position [162, 0]
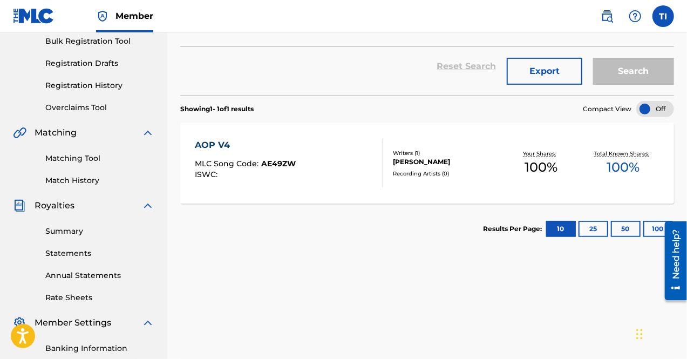
click at [265, 162] on span "AE49ZW" at bounding box center [278, 164] width 35 height 10
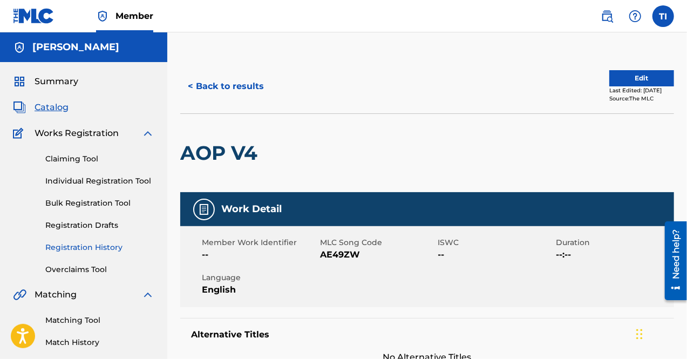
click at [95, 245] on link "Registration History" at bounding box center [99, 247] width 109 height 11
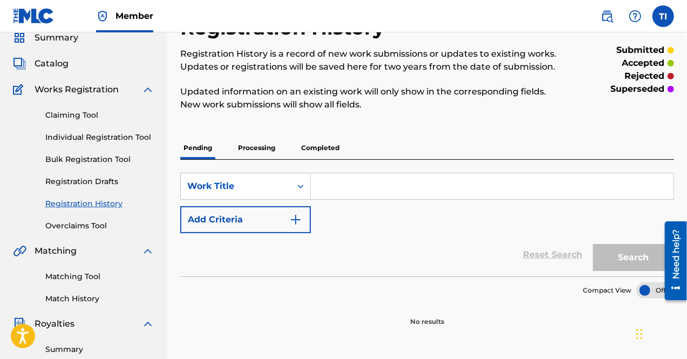
scroll to position [54, 0]
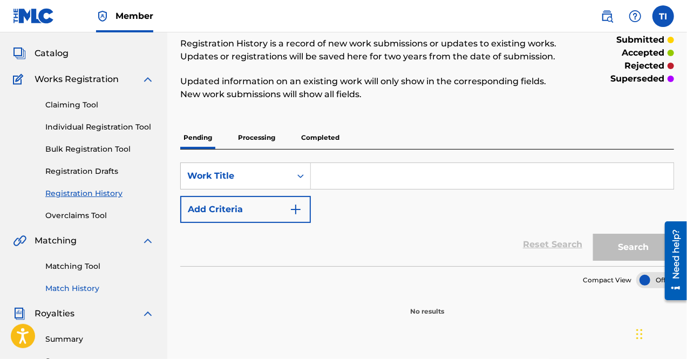
click at [80, 283] on link "Match History" at bounding box center [99, 288] width 109 height 11
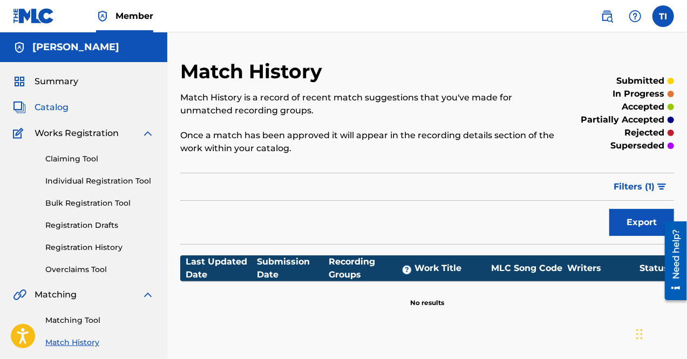
click at [61, 104] on span "Catalog" at bounding box center [52, 107] width 34 height 13
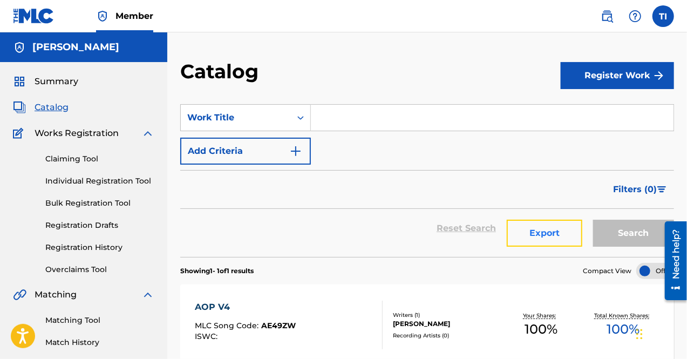
click at [523, 235] on button "Export" at bounding box center [544, 232] width 76 height 27
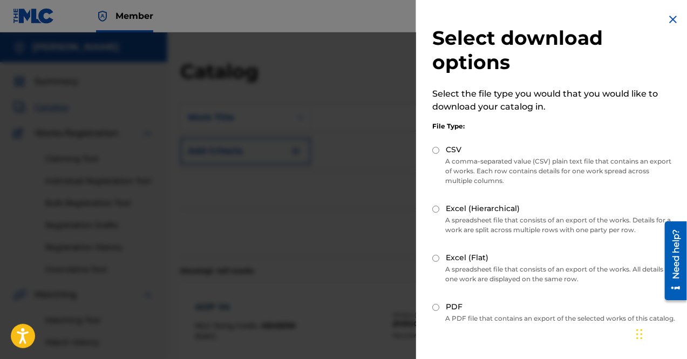
click at [673, 19] on img at bounding box center [672, 19] width 13 height 13
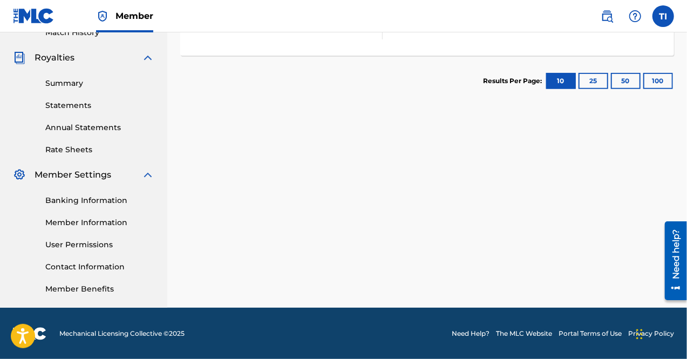
scroll to position [94, 0]
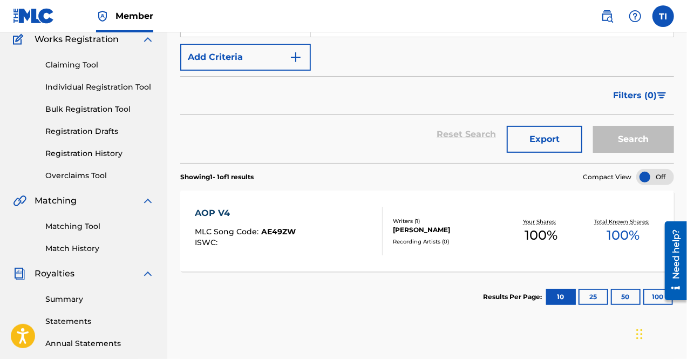
click at [222, 224] on div "AOP V4 MLC Song Code : AE49ZW ISWC :" at bounding box center [245, 231] width 101 height 49
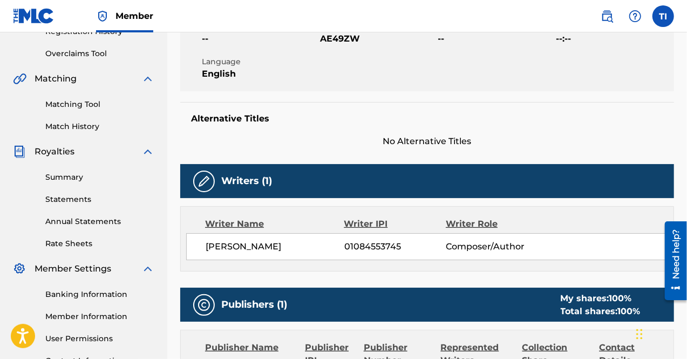
scroll to position [324, 0]
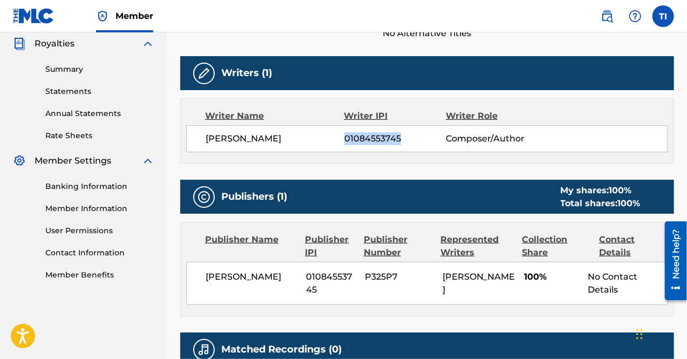
drag, startPoint x: 346, startPoint y: 140, endPoint x: 404, endPoint y: 136, distance: 58.9
click at [404, 136] on span "01084553745" at bounding box center [394, 138] width 101 height 13
copy span "01084553745"
